Goal: Navigation & Orientation: Find specific page/section

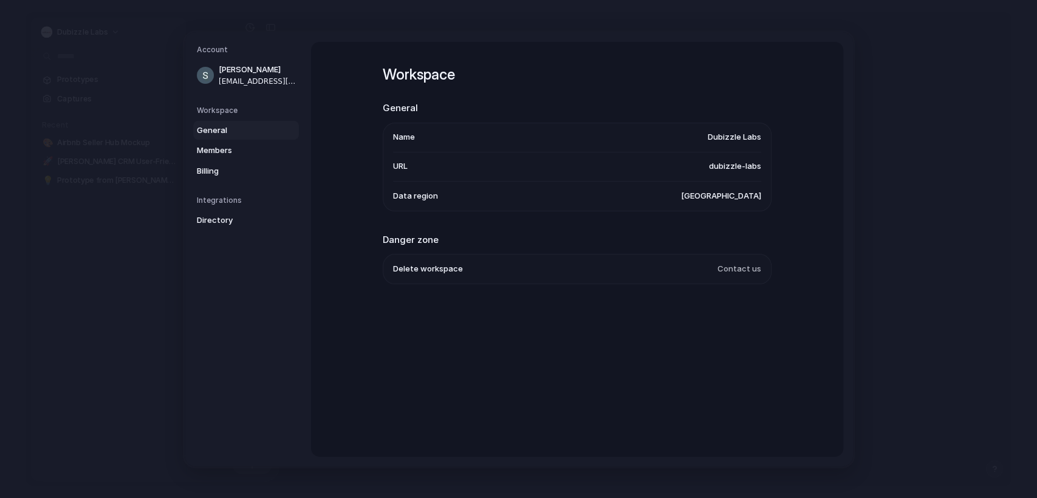
scroll to position [240, 0]
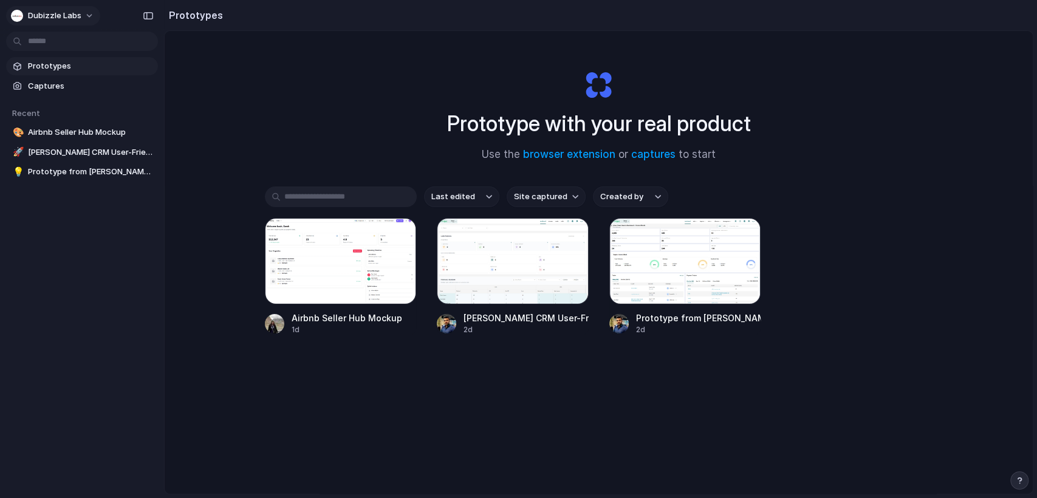
click at [95, 19] on button "Dubizzle Labs" at bounding box center [53, 15] width 94 height 19
